Goal: Transaction & Acquisition: Purchase product/service

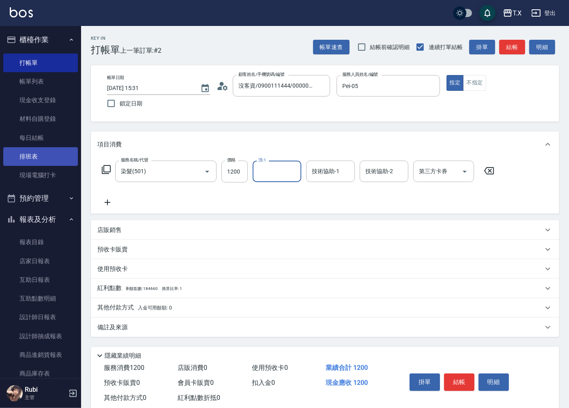
click at [39, 148] on link "排班表" at bounding box center [40, 156] width 75 height 19
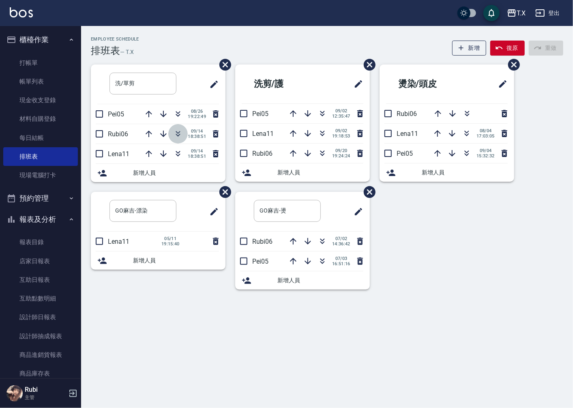
click at [181, 134] on icon "button" at bounding box center [178, 134] width 10 height 10
click at [43, 318] on link "設計師日報表" at bounding box center [40, 317] width 75 height 19
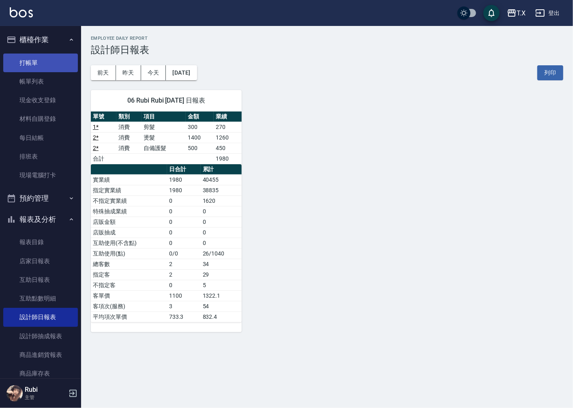
click at [43, 62] on link "打帳單" at bounding box center [40, 63] width 75 height 19
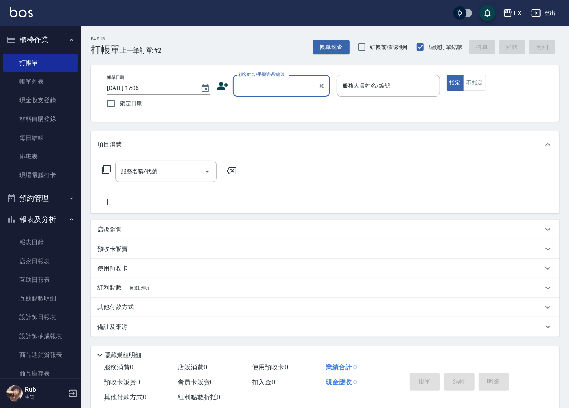
click at [254, 84] on input "顧客姓名/手機號碼/編號" at bounding box center [276, 86] width 78 height 14
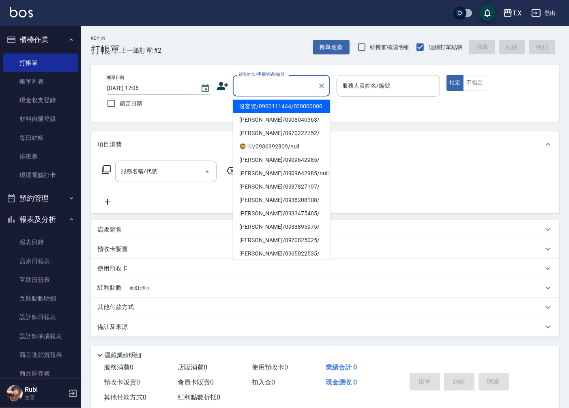
click at [264, 113] on li "沒客資/0900111444/000000000" at bounding box center [281, 106] width 97 height 13
type input "沒客資/0900111444/000000000"
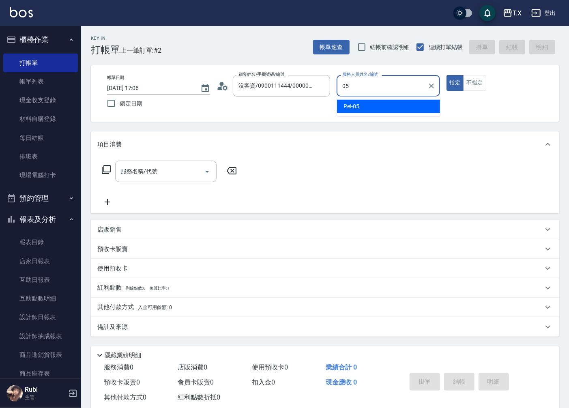
type input "Pei-05"
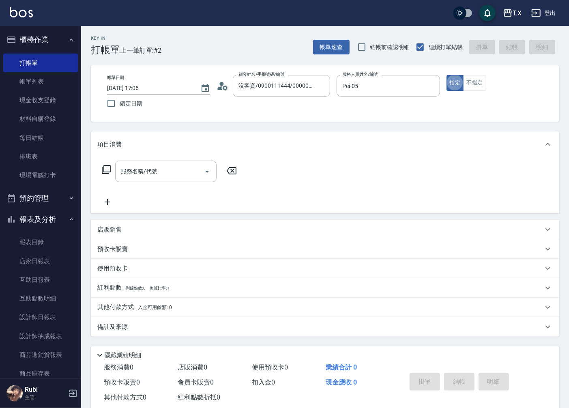
type button "true"
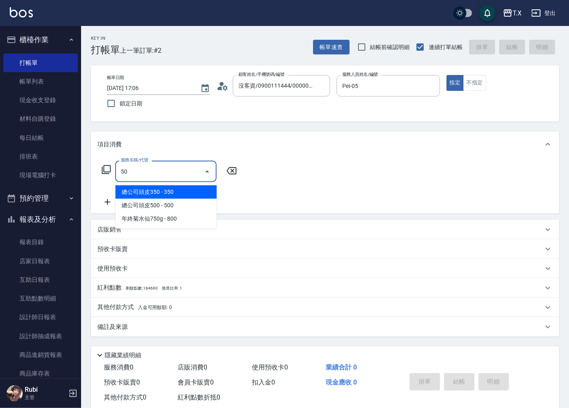
type input "501"
type input "100"
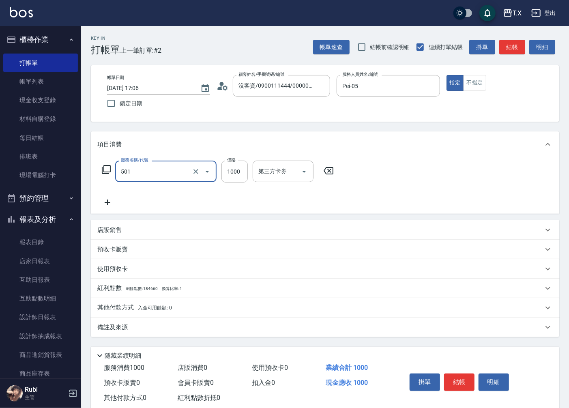
type input "染髮(501)"
type input "0"
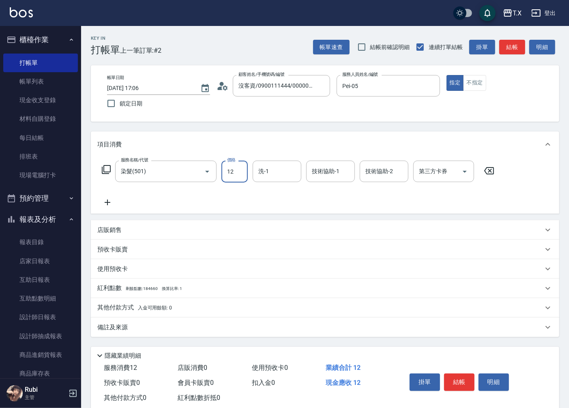
type input "120"
type input "10"
type input "1200"
type input "120"
type input "1200"
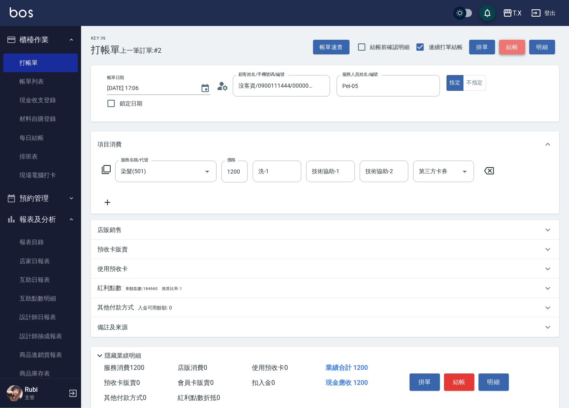
click at [512, 43] on button "結帳" at bounding box center [512, 47] width 26 height 15
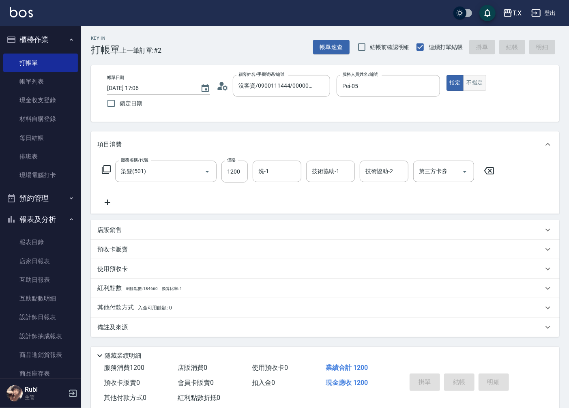
type input "0"
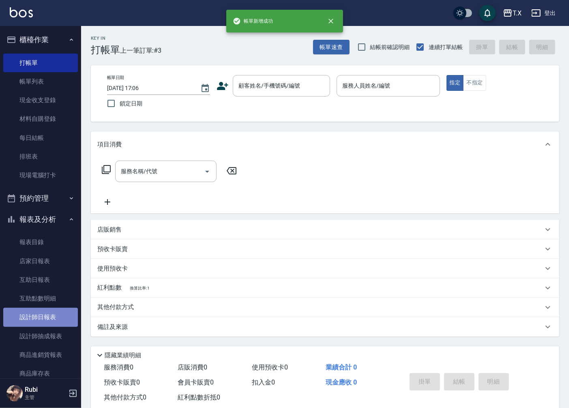
click at [59, 316] on link "設計師日報表" at bounding box center [40, 317] width 75 height 19
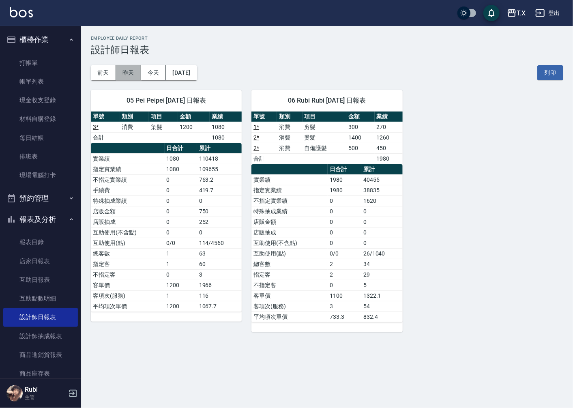
click at [129, 74] on button "昨天" at bounding box center [128, 72] width 25 height 15
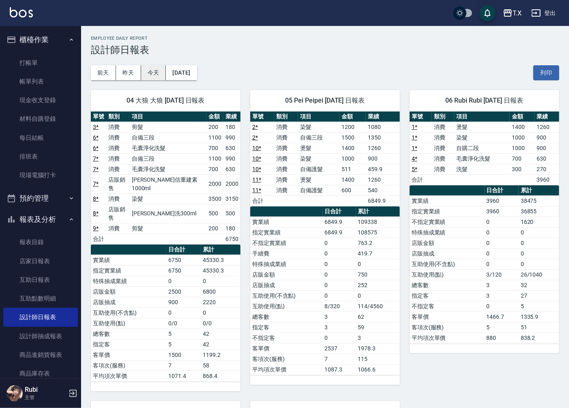
click at [155, 72] on button "今天" at bounding box center [153, 72] width 25 height 15
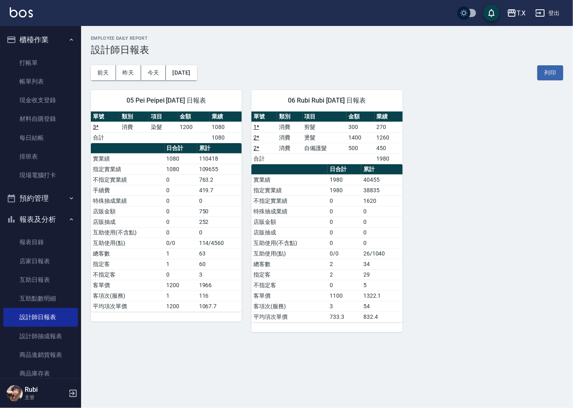
click at [502, 3] on div "[PERSON_NAME]出" at bounding box center [286, 13] width 573 height 26
click at [37, 155] on link "排班表" at bounding box center [40, 156] width 75 height 19
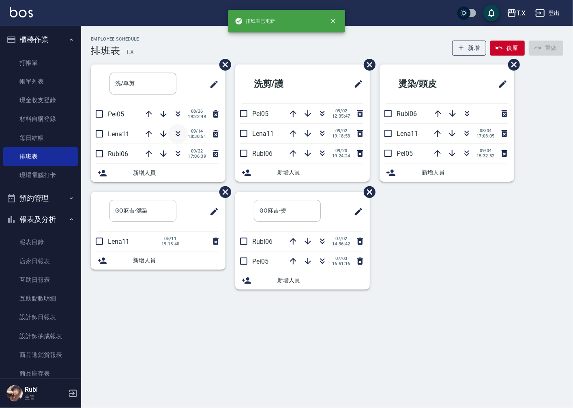
click at [177, 136] on icon "button" at bounding box center [178, 135] width 4 height 3
click at [30, 315] on link "設計師日報表" at bounding box center [40, 317] width 75 height 19
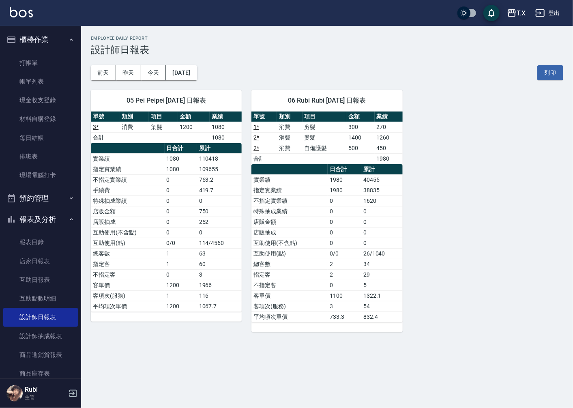
click at [506, 386] on div "T.X [DATE] 設計師日報表 列印時間： [DATE][PHONE_NUMBER]:19 Employee Daily Report 設計師日報表 [D…" at bounding box center [286, 204] width 573 height 408
click at [50, 54] on link "打帳單" at bounding box center [40, 63] width 75 height 19
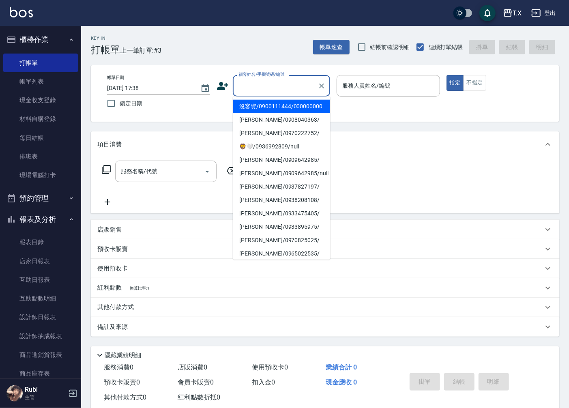
click at [257, 83] on input "顧客姓名/手機號碼/編號" at bounding box center [276, 86] width 78 height 14
click at [265, 103] on li "沒客資/0900111444/000000000" at bounding box center [281, 106] width 97 height 13
type input "沒客資/0900111444/000000000"
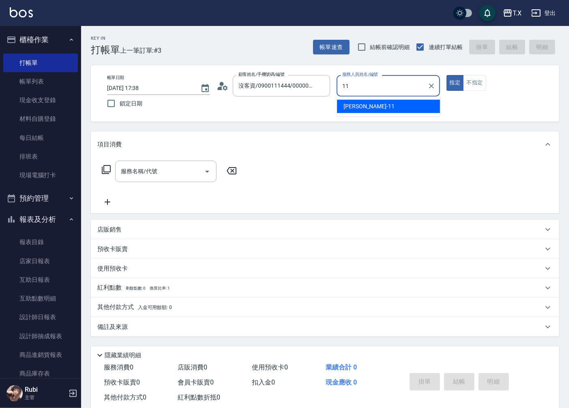
type input "[PERSON_NAME]-11"
type button "true"
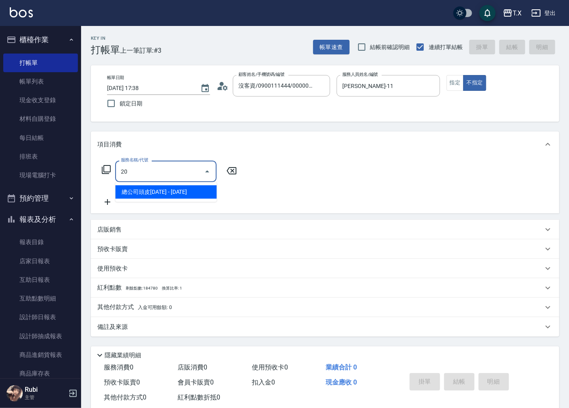
type input "203"
type input "20"
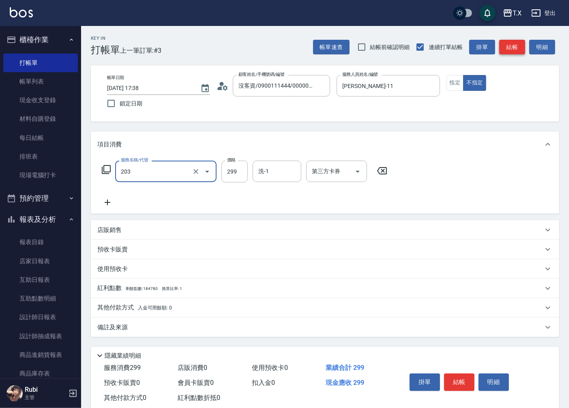
type input "健康洗髮(203)"
click at [512, 50] on button "結帳" at bounding box center [512, 47] width 26 height 15
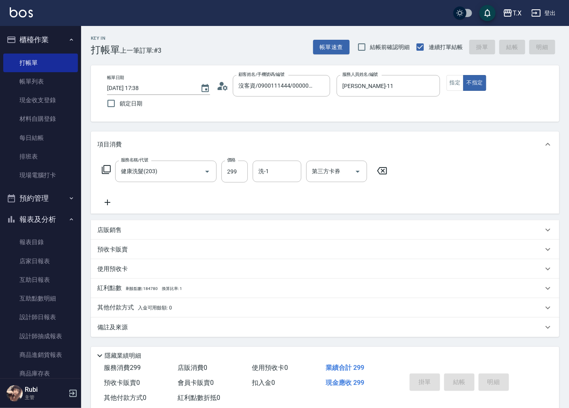
type input "0"
